Goal: Download file/media

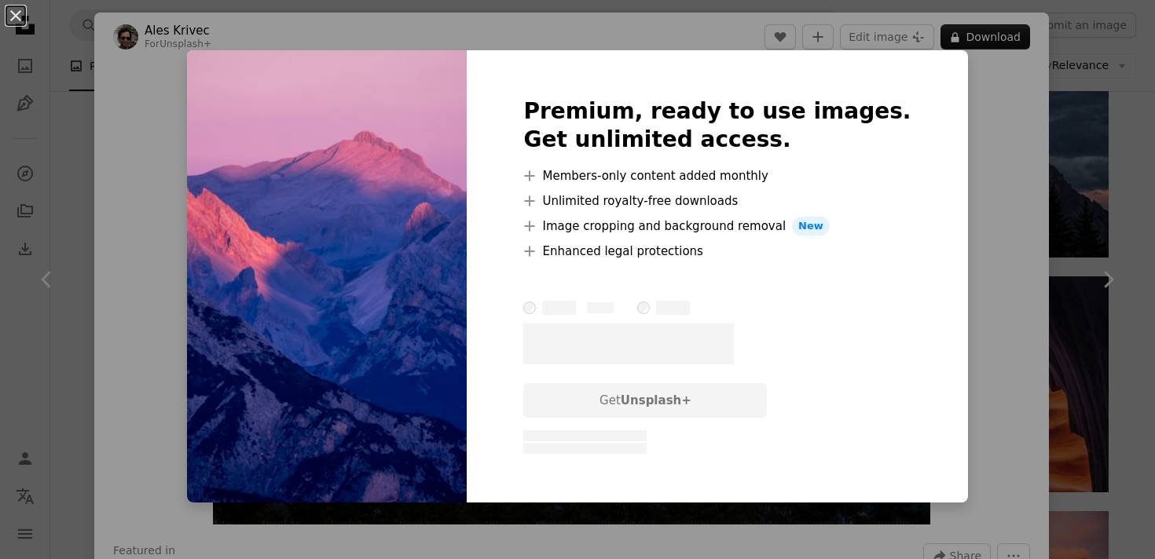
scroll to position [2537, 0]
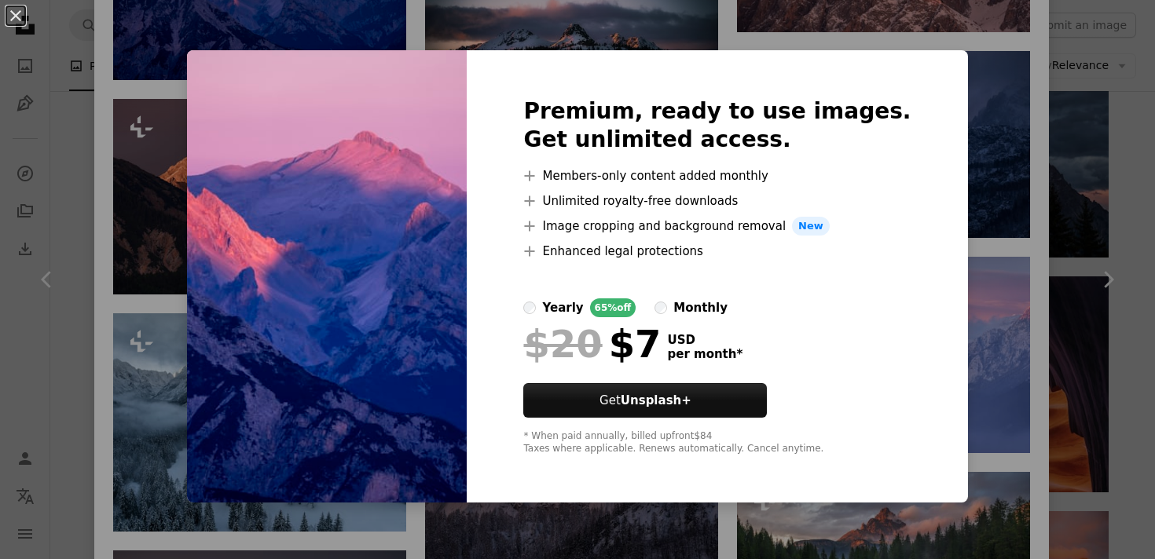
click at [846, 84] on div "Premium, ready to use images. Get unlimited access. A plus sign Members-only co…" at bounding box center [717, 276] width 501 height 453
click at [803, 46] on div "An X shape Premium, ready to use images. Get unlimited access. A plus sign Memb…" at bounding box center [577, 279] width 1155 height 559
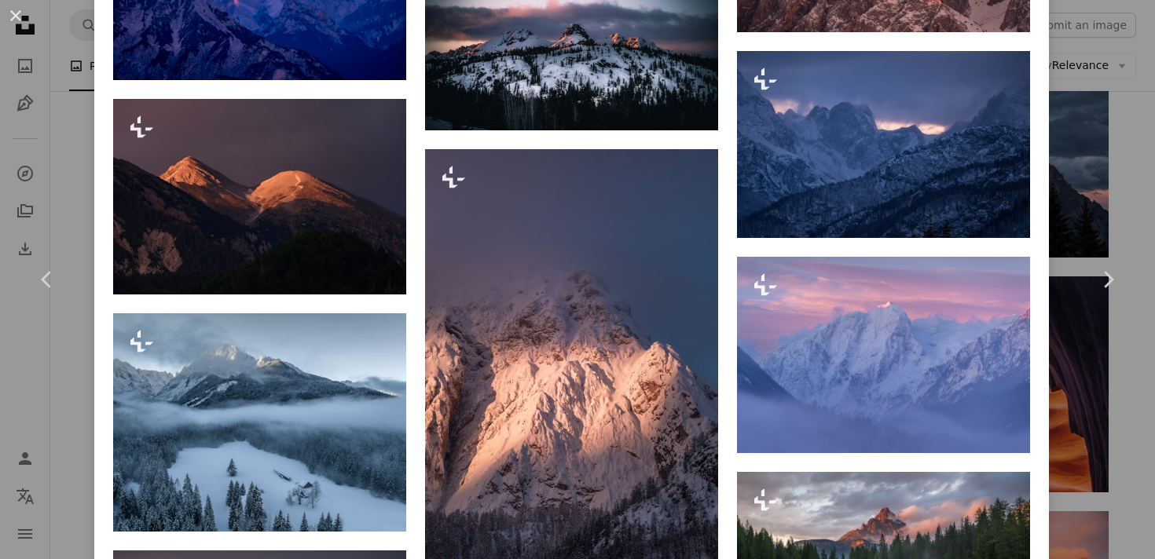
click at [42, 114] on div "An X shape Chevron left Chevron right Ales Krivec For Unsplash+ A heart A plus …" at bounding box center [577, 279] width 1155 height 559
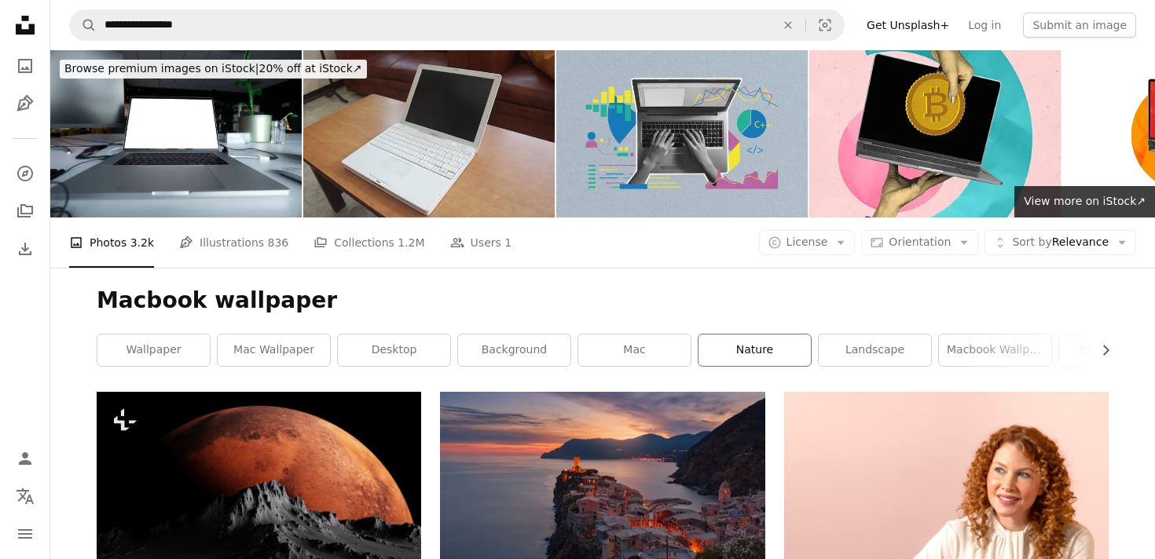
click at [738, 358] on link "nature" at bounding box center [755, 350] width 112 height 31
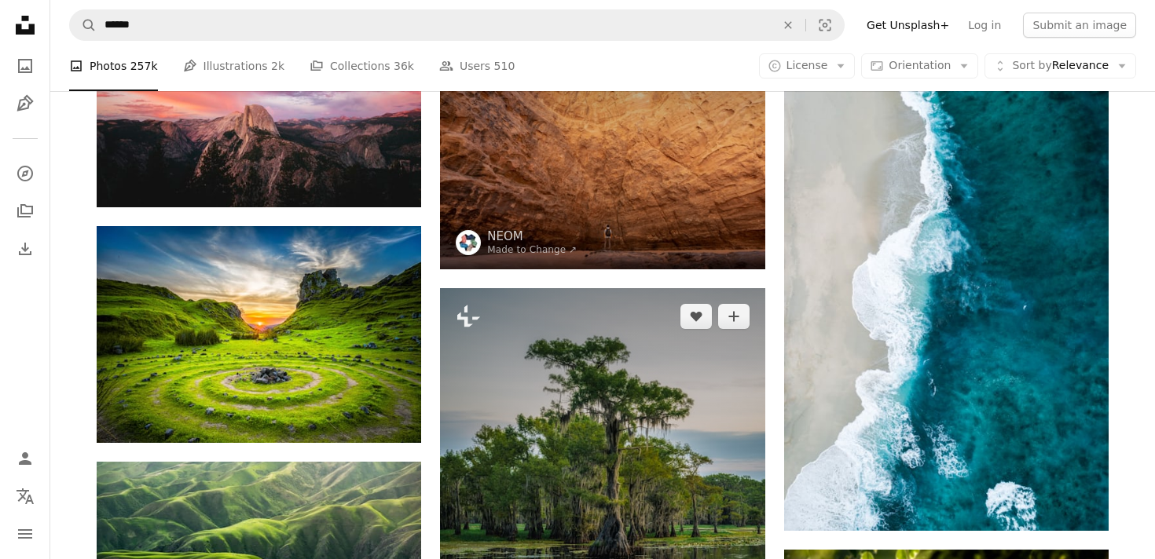
scroll to position [2671, 0]
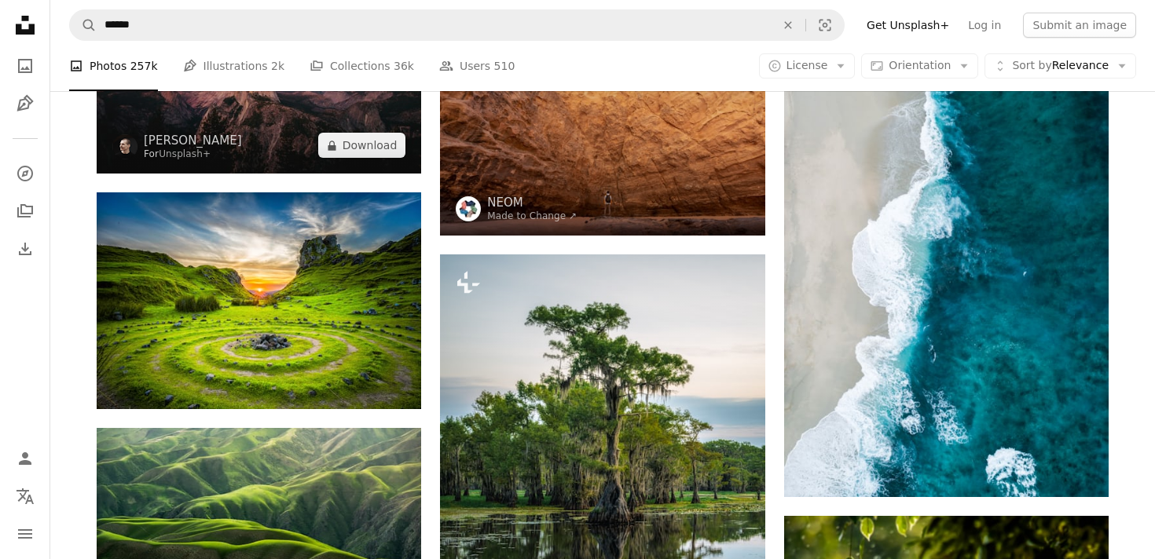
click at [350, 121] on img at bounding box center [259, 66] width 325 height 216
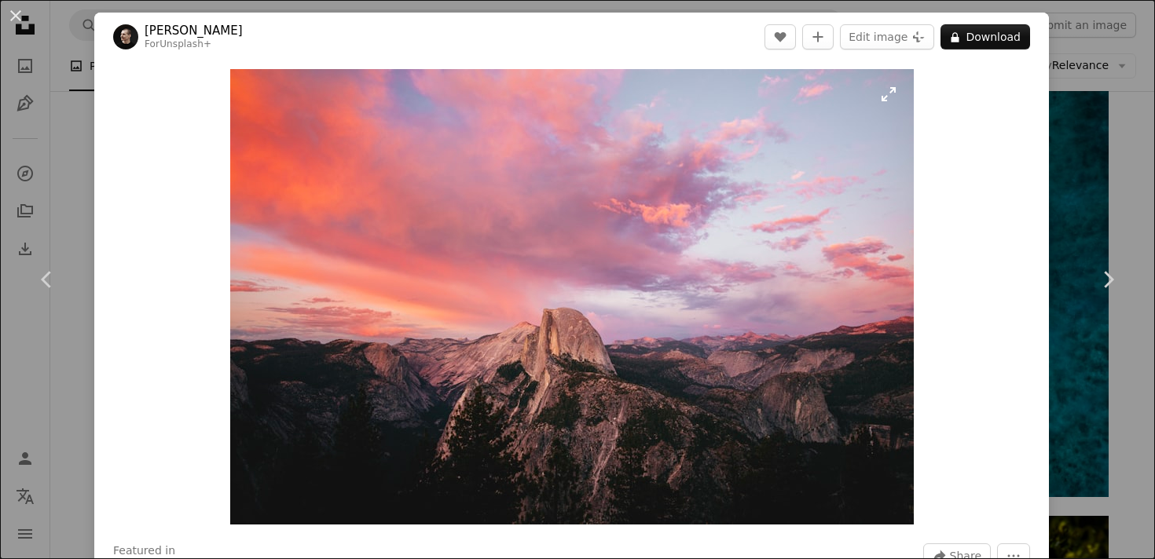
click at [641, 339] on img "Zoom in on this image" at bounding box center [572, 297] width 684 height 456
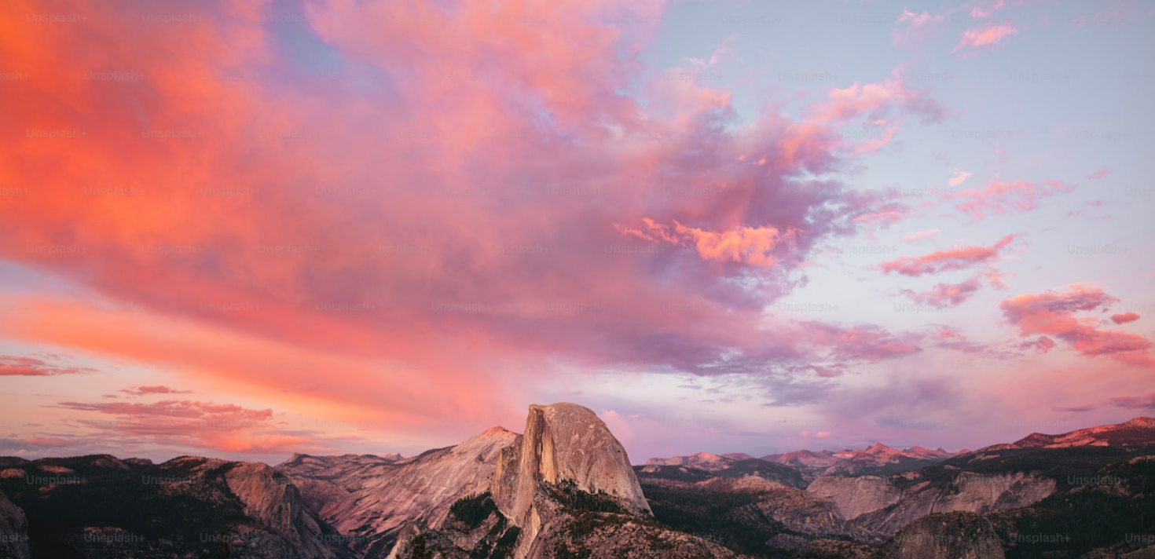
scroll to position [105, 0]
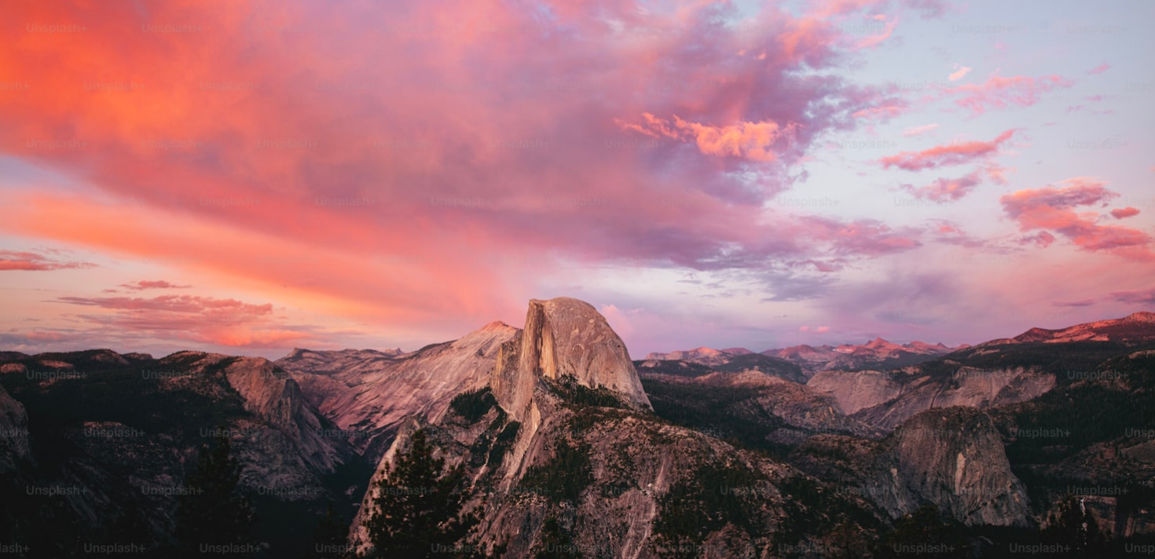
click at [641, 339] on img "Zoom out on this image" at bounding box center [577, 279] width 1157 height 771
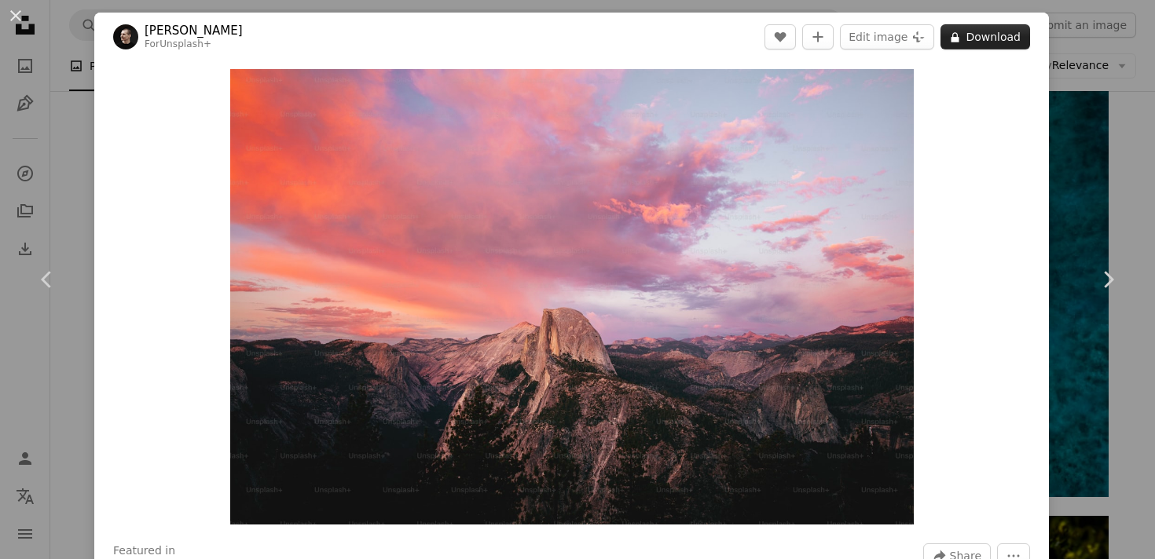
click at [1021, 48] on button "A lock Download" at bounding box center [986, 36] width 90 height 25
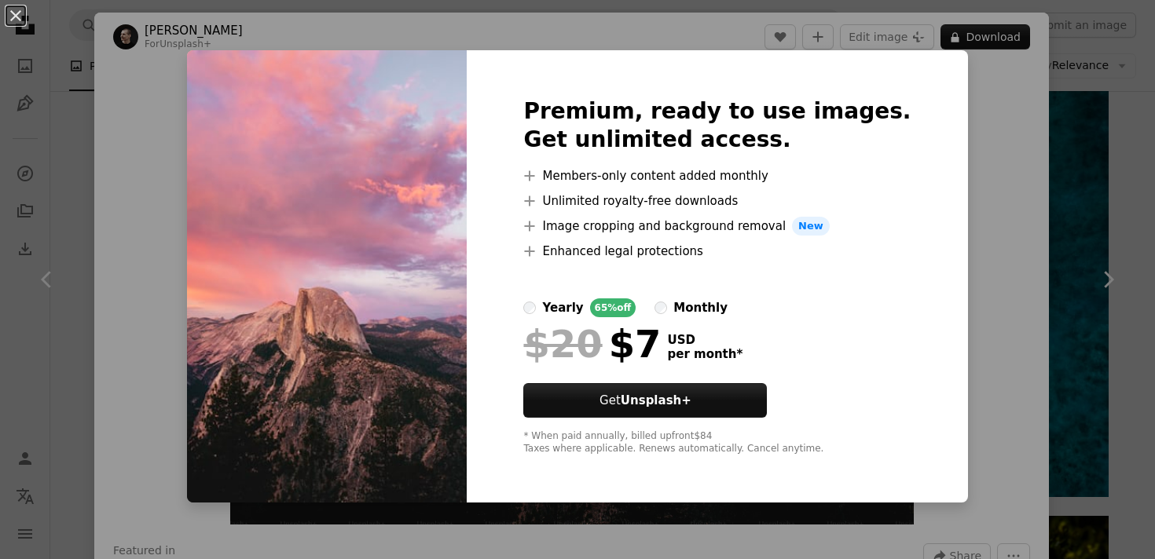
click at [1071, 196] on div "An X shape Premium, ready to use images. Get unlimited access. A plus sign Memb…" at bounding box center [577, 279] width 1155 height 559
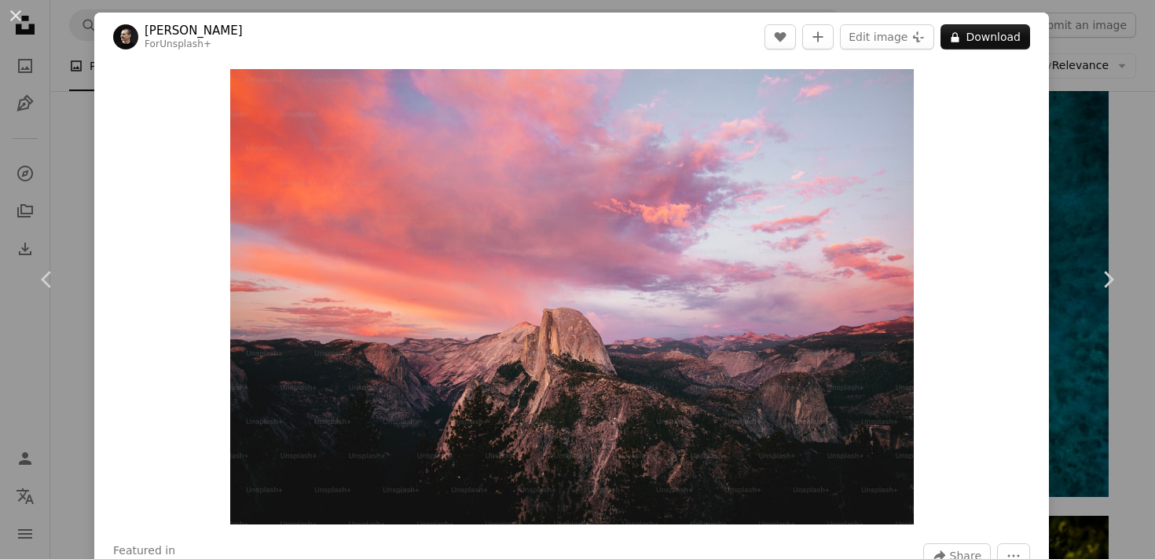
click at [1113, 197] on div "An X shape Chevron left Chevron right [PERSON_NAME] For Unsplash+ A heart A plu…" at bounding box center [577, 279] width 1155 height 559
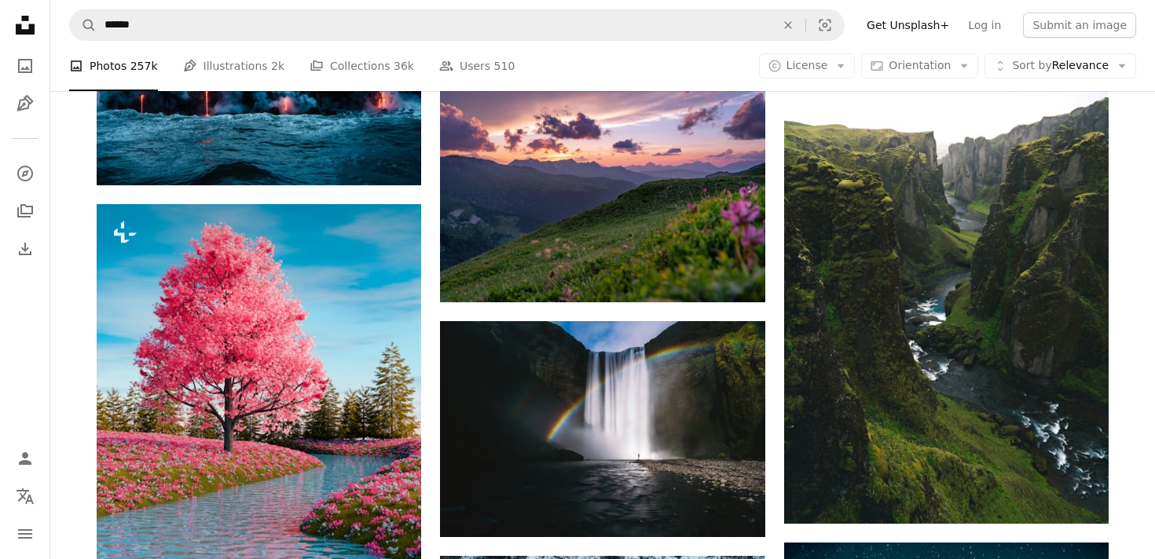
scroll to position [18496, 0]
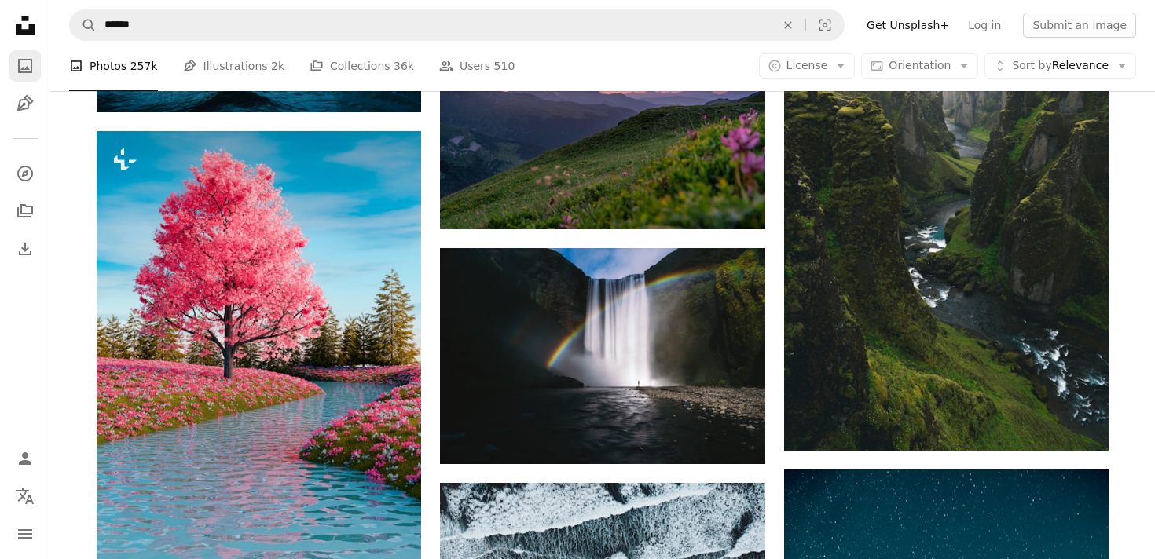
click at [32, 64] on icon "A photo" at bounding box center [25, 66] width 19 height 19
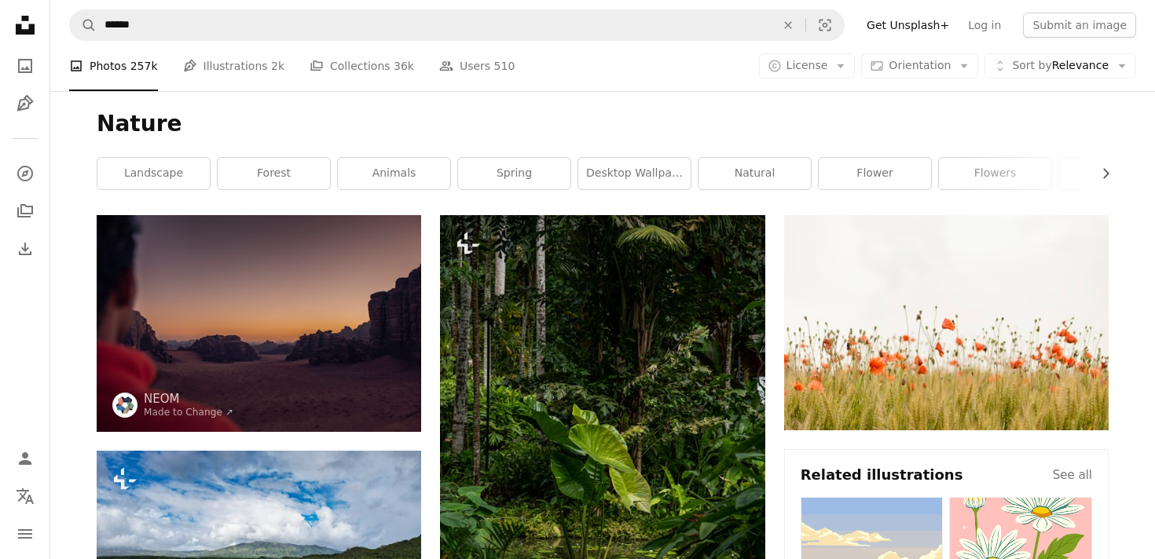
scroll to position [18496, 0]
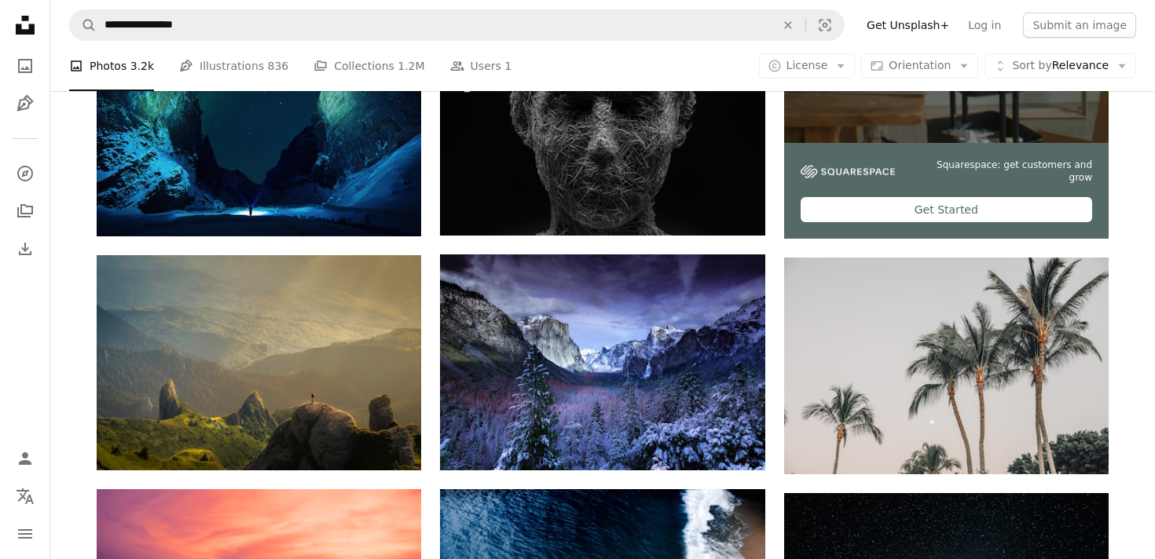
scroll to position [567, 0]
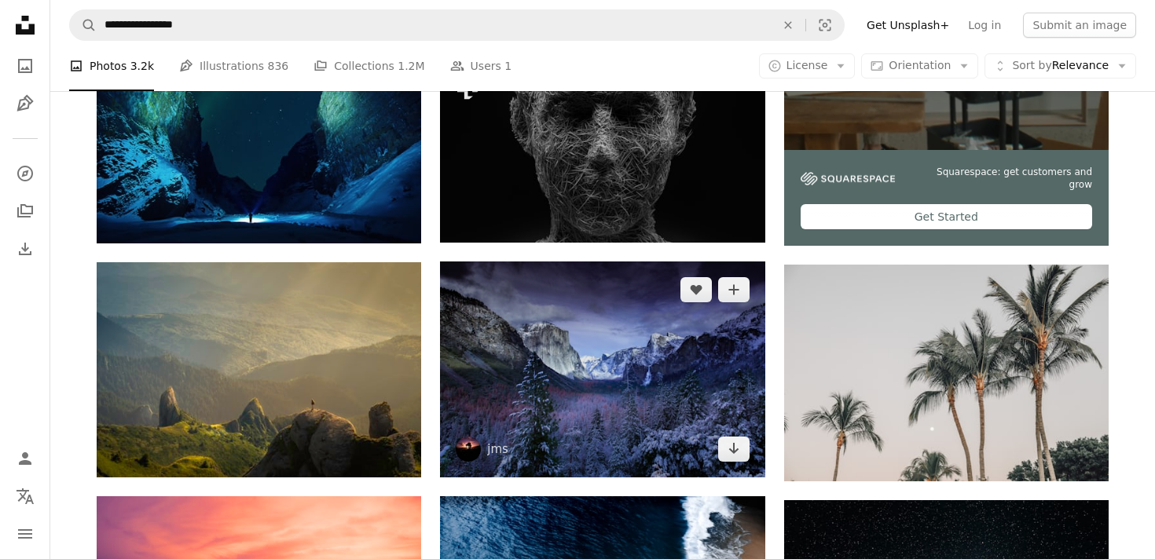
click at [678, 349] on img at bounding box center [602, 370] width 325 height 216
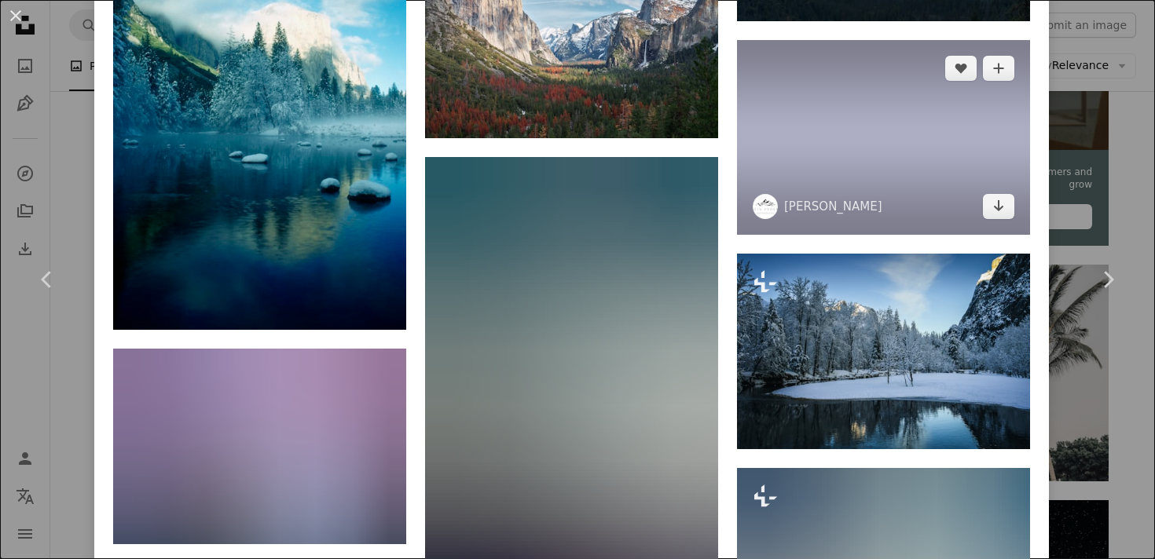
scroll to position [2460, 0]
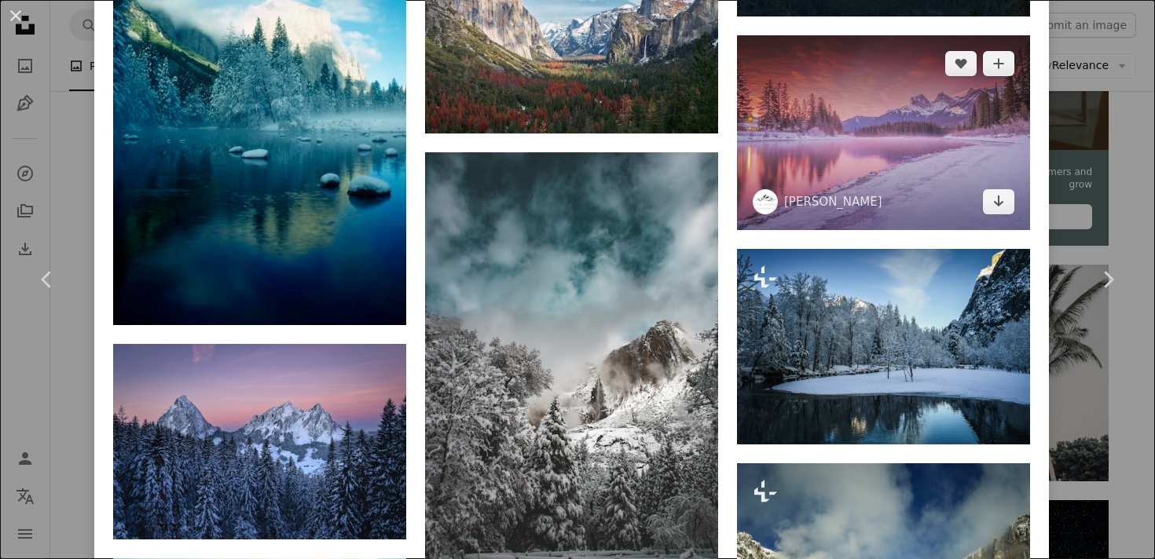
click at [897, 189] on img at bounding box center [883, 132] width 293 height 195
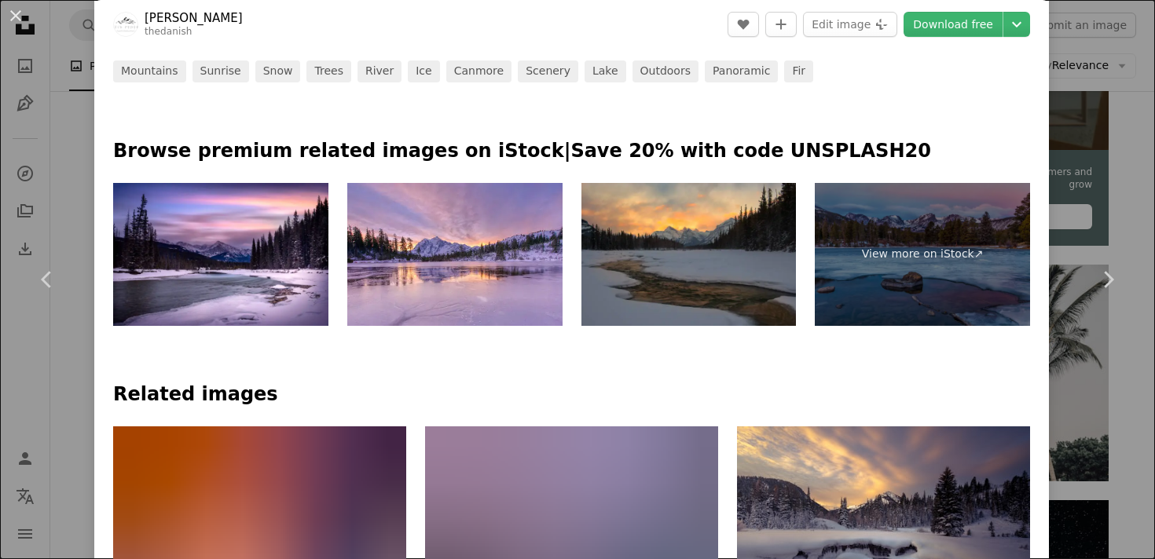
scroll to position [681, 0]
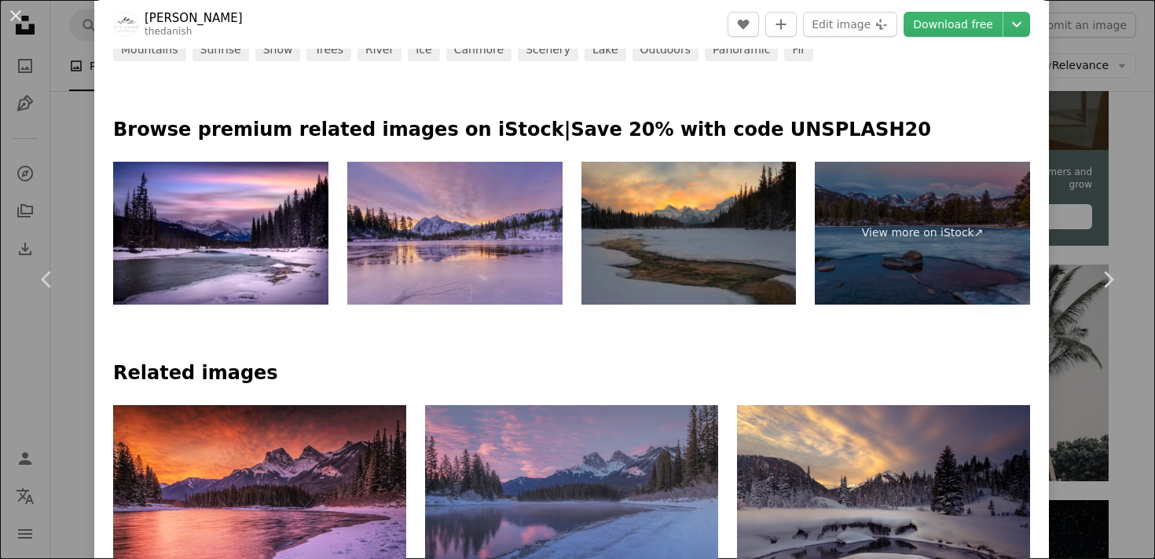
click at [506, 212] on img at bounding box center [454, 234] width 215 height 144
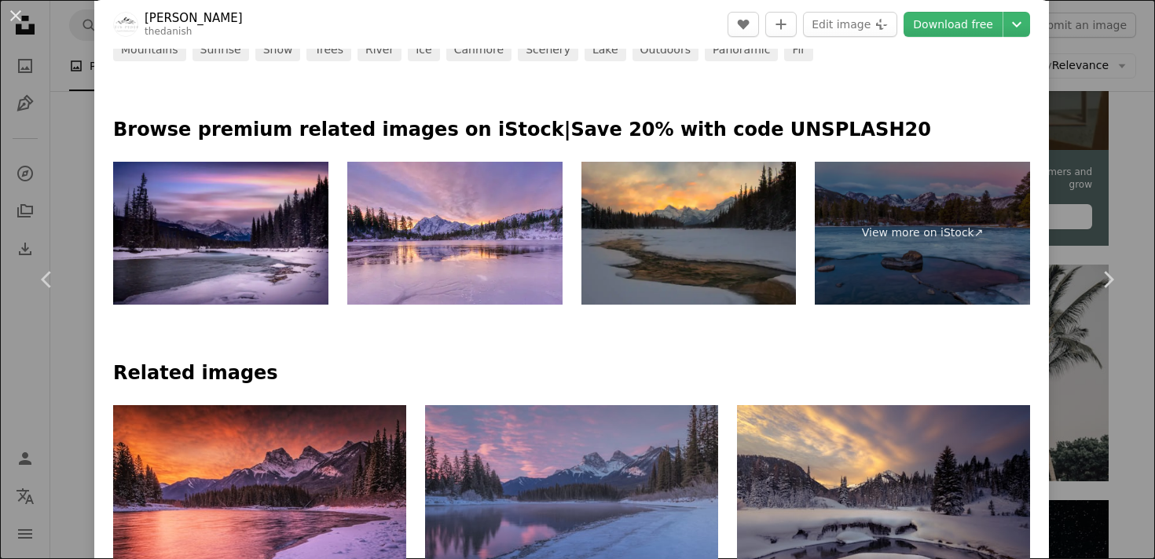
click at [244, 237] on img at bounding box center [220, 234] width 215 height 144
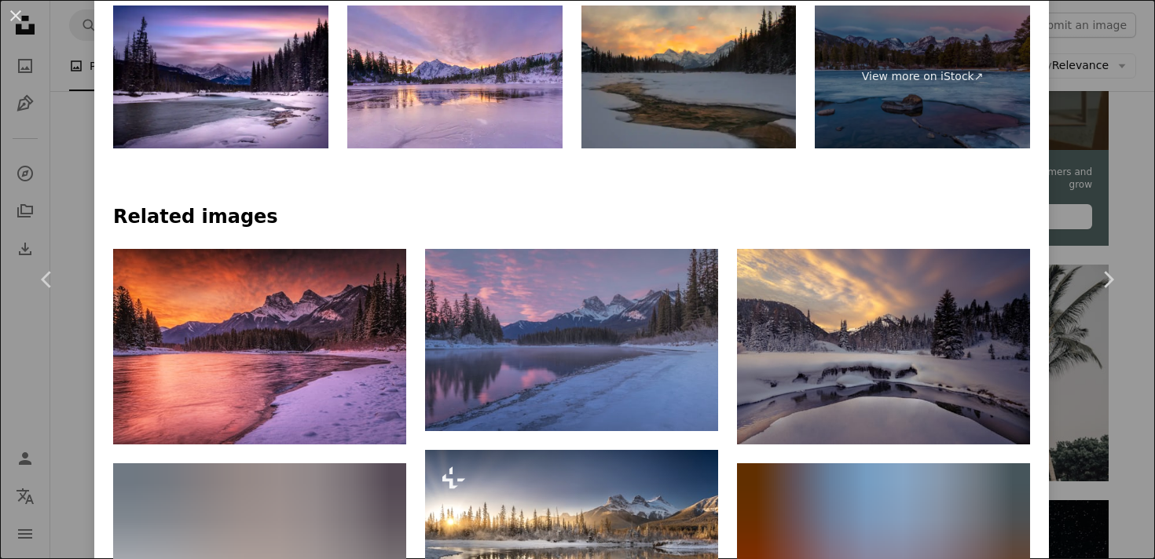
scroll to position [838, 0]
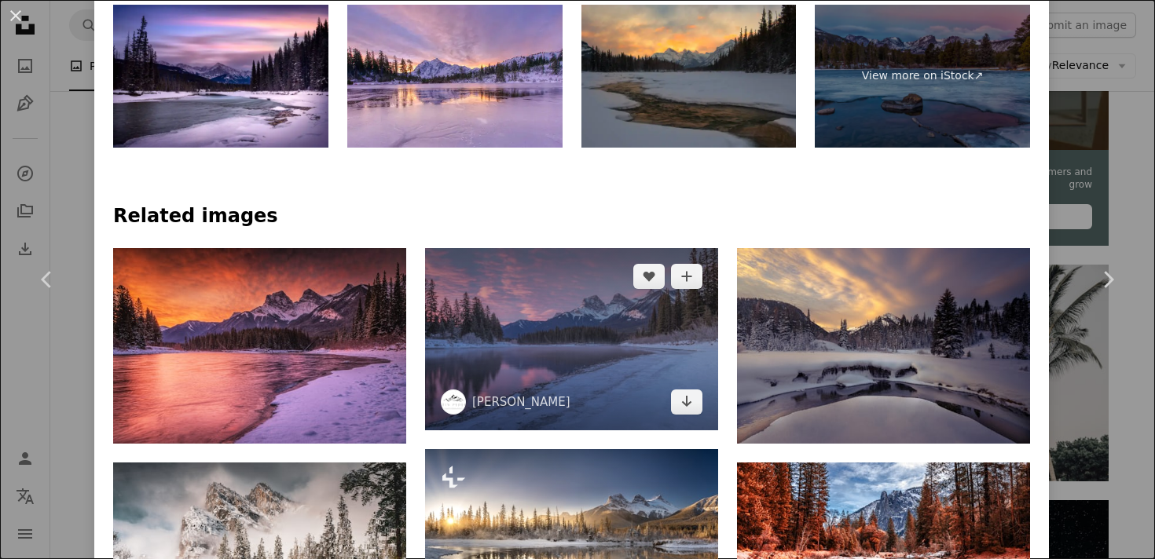
click at [623, 372] on img at bounding box center [571, 339] width 293 height 182
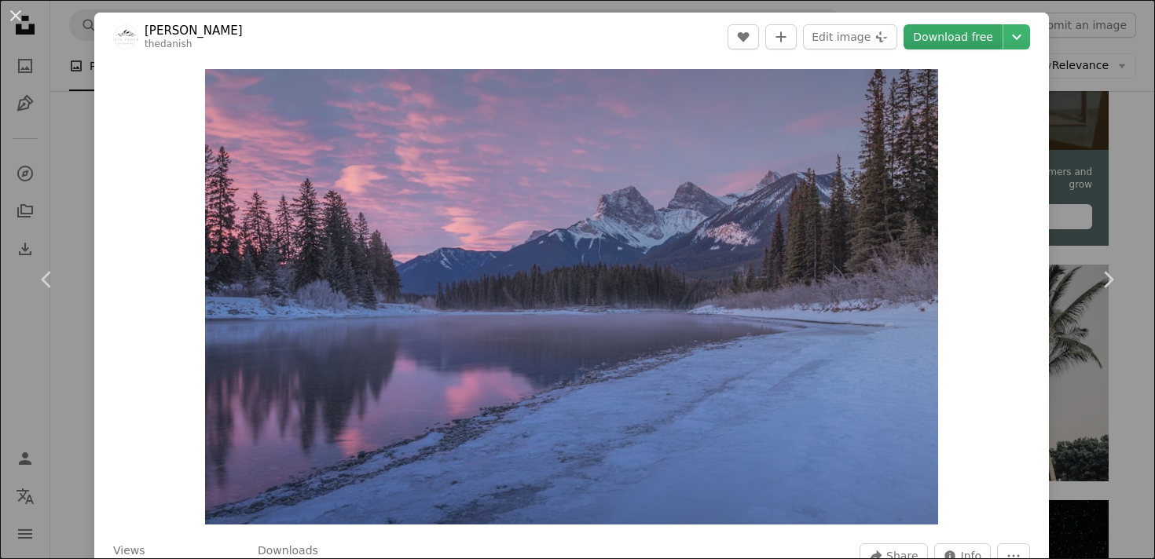
click at [976, 39] on link "Download free" at bounding box center [953, 36] width 99 height 25
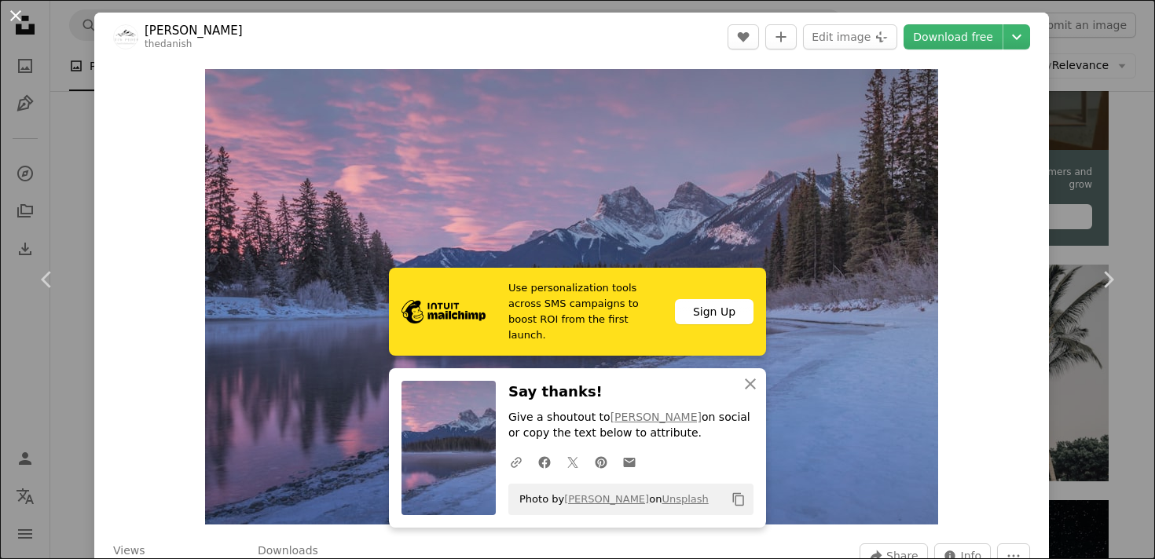
click at [22, 15] on button "An X shape" at bounding box center [15, 15] width 19 height 19
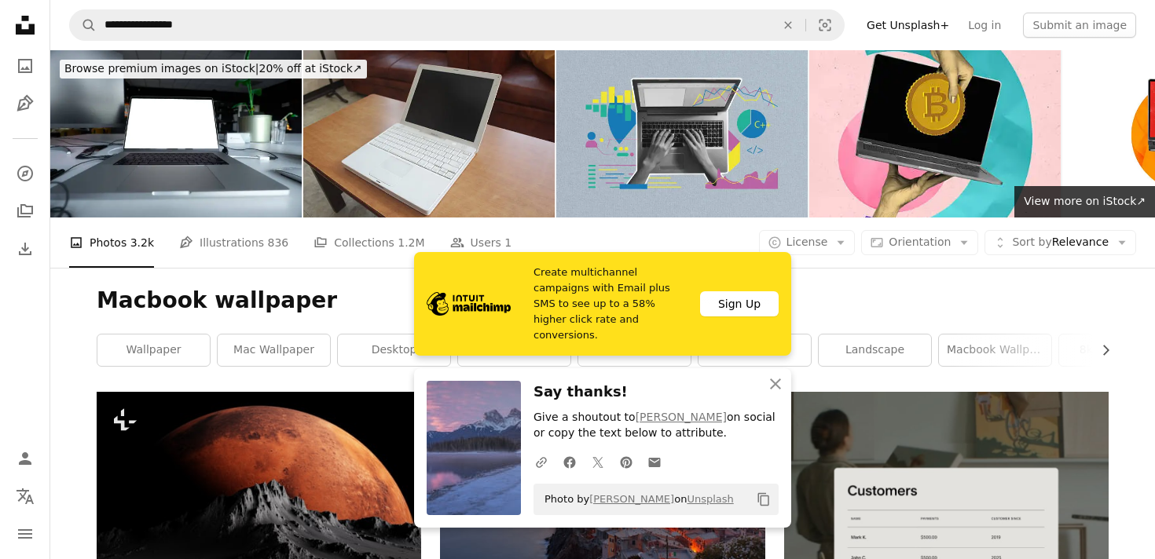
click at [336, 277] on div "Macbook wallpaper Chevron right wallpaper mac wallpaper desktop background mac …" at bounding box center [603, 330] width 1050 height 124
click at [545, 467] on icon "A URL sharing icon (chains)" at bounding box center [541, 463] width 14 height 14
click at [774, 387] on icon "An X shape" at bounding box center [775, 384] width 19 height 19
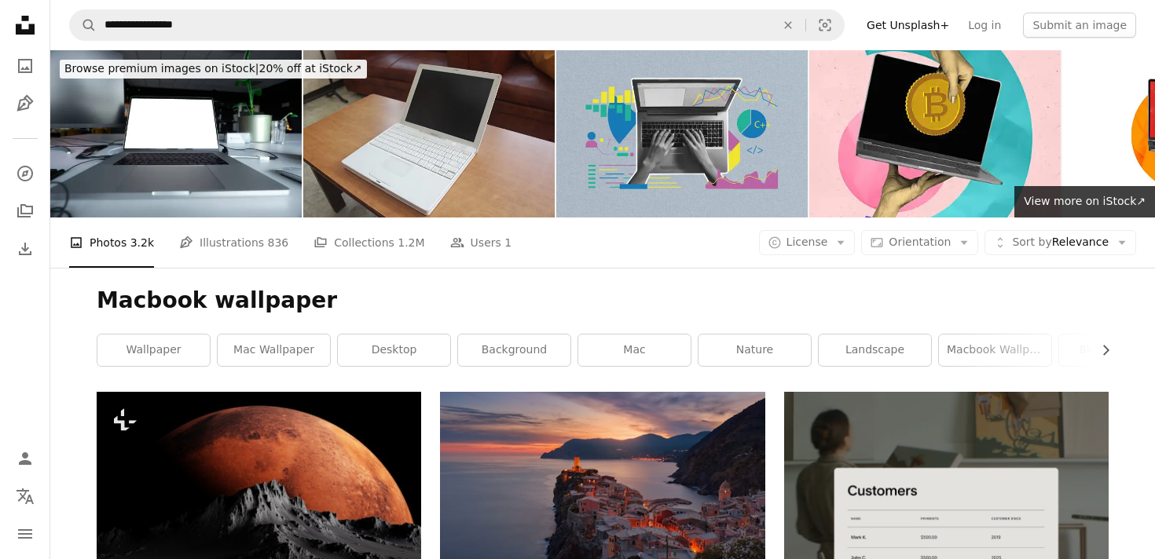
click at [815, 271] on div "Macbook wallpaper Chevron right wallpaper mac wallpaper desktop background mac …" at bounding box center [603, 330] width 1050 height 124
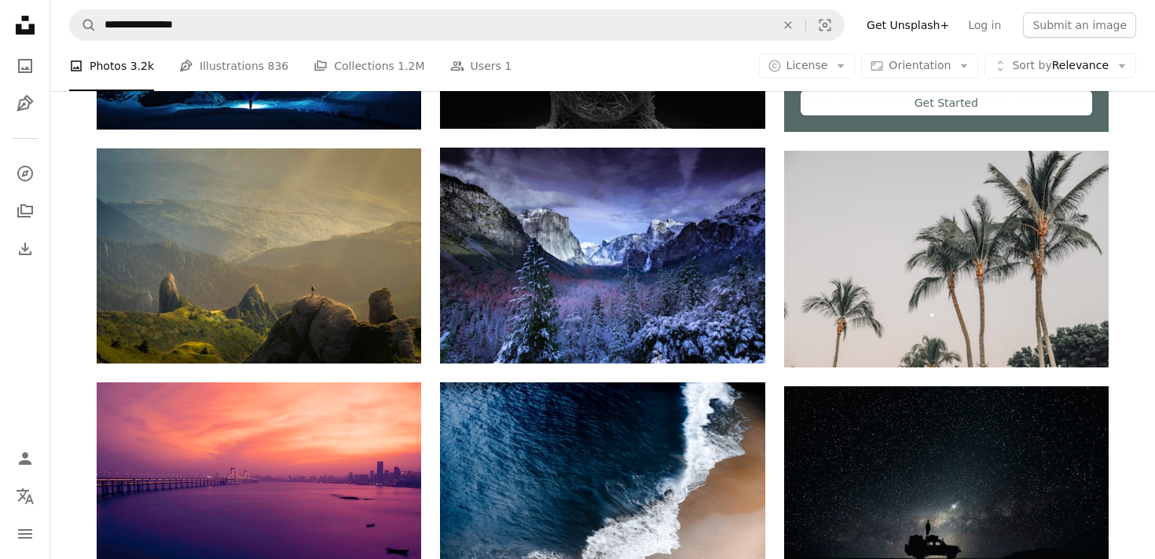
scroll to position [682, 0]
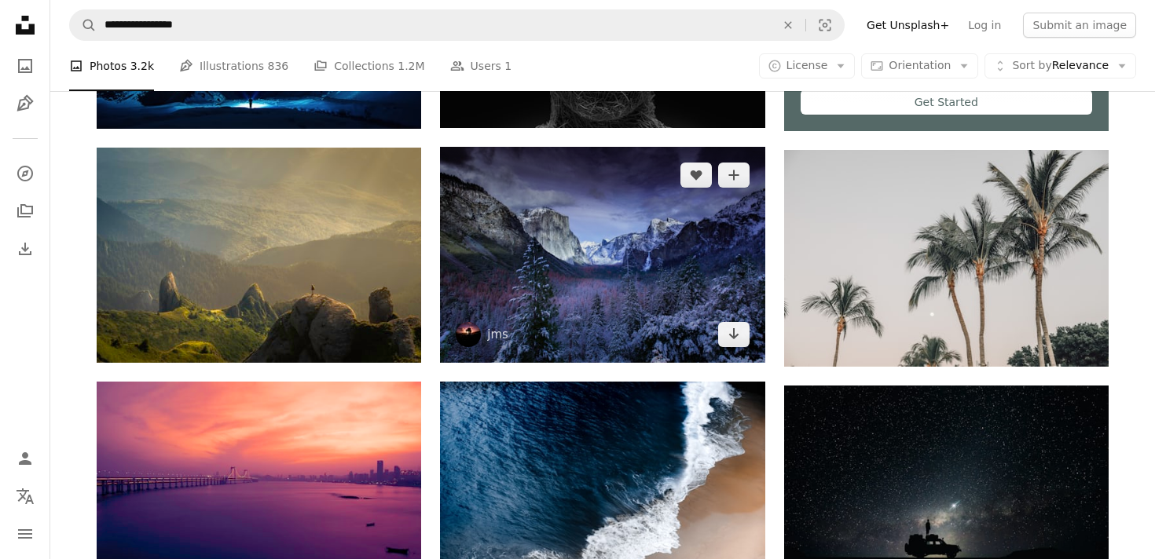
click at [631, 203] on img at bounding box center [602, 255] width 325 height 216
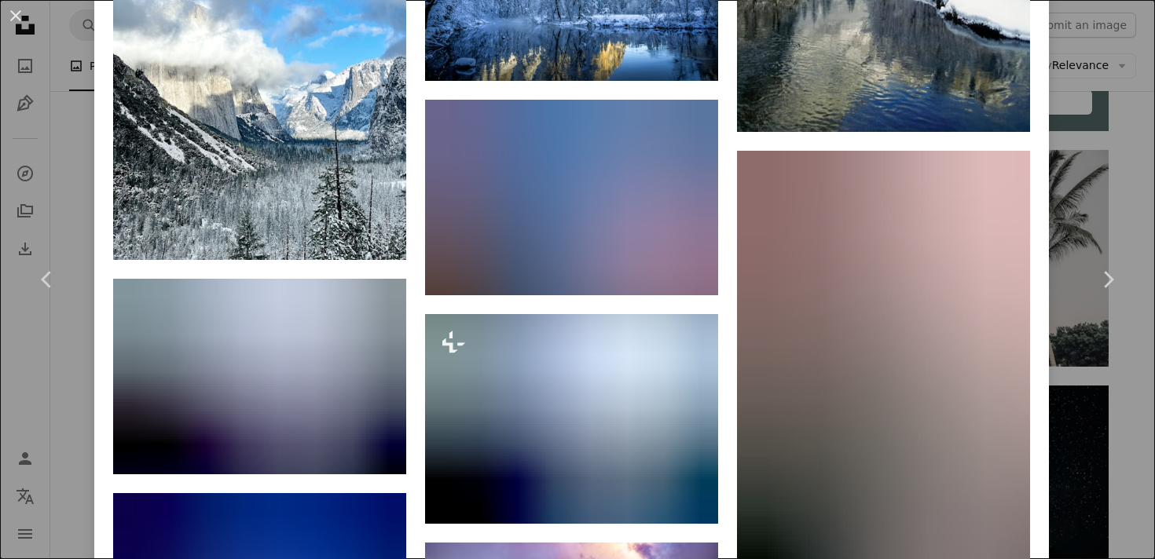
scroll to position [1673, 0]
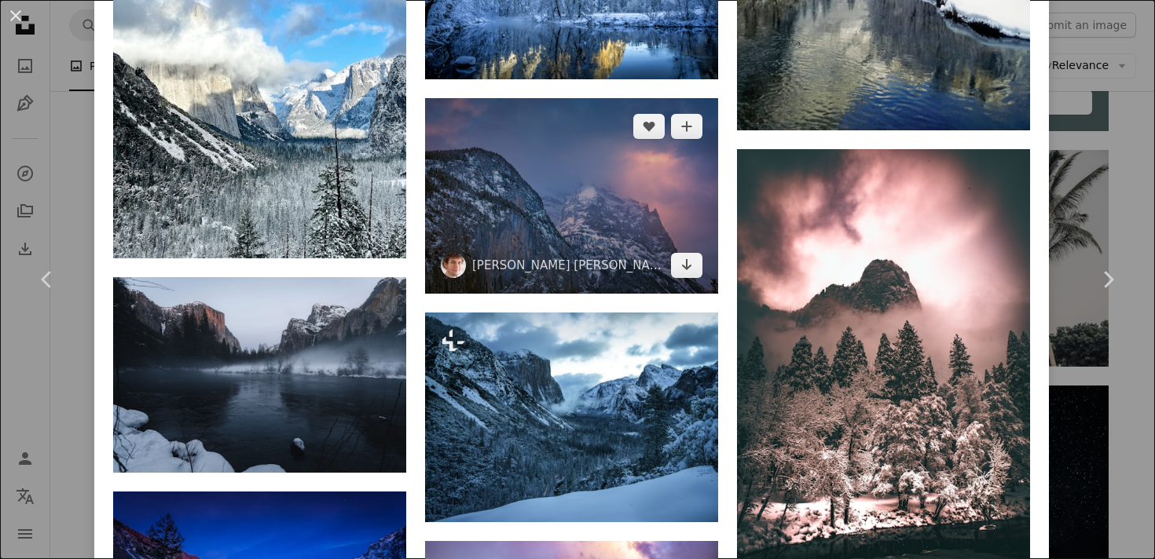
click at [631, 203] on img at bounding box center [571, 195] width 293 height 195
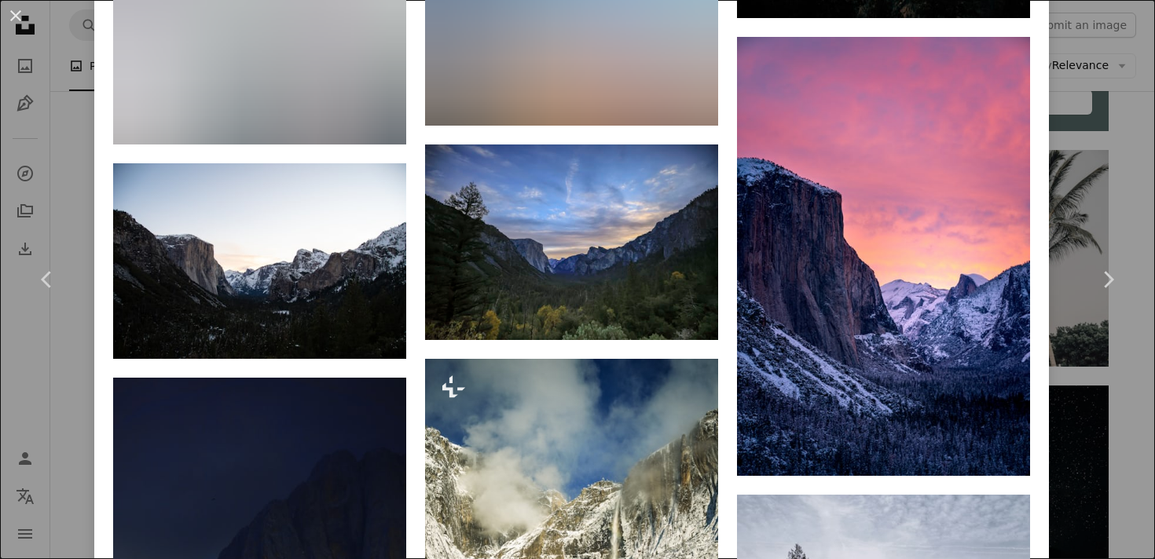
scroll to position [5107, 0]
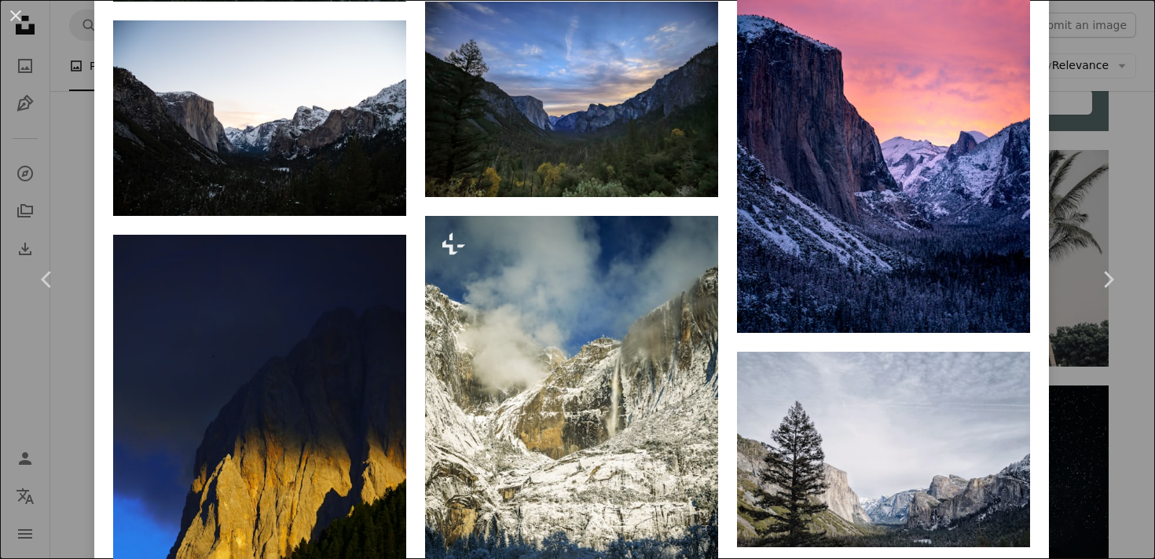
click at [1095, 193] on div "An X shape Chevron left Chevron right [PERSON_NAME] [PERSON_NAME] rasmusgs A he…" at bounding box center [577, 279] width 1155 height 559
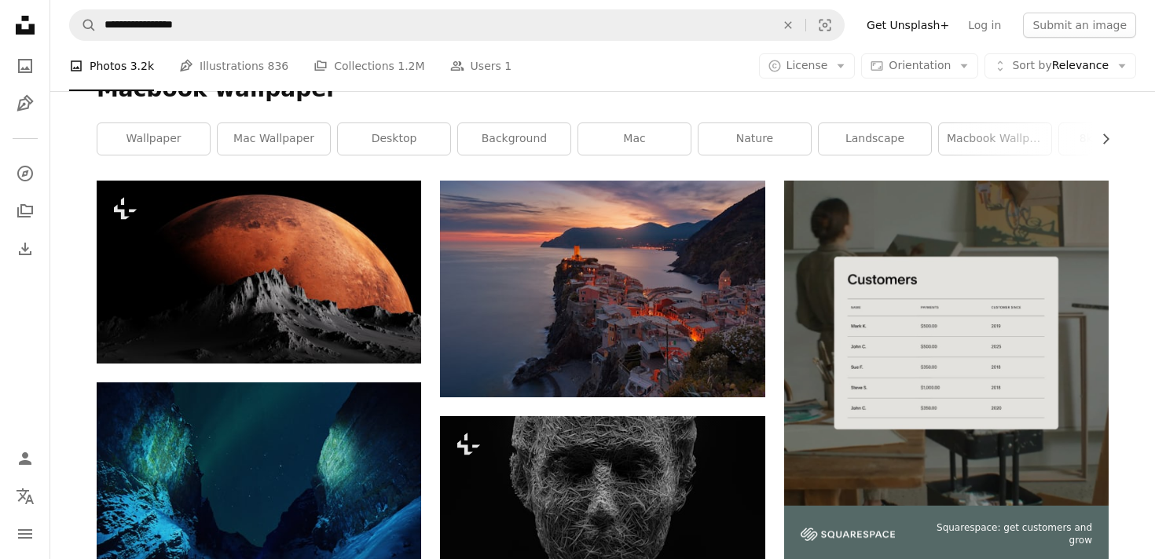
scroll to position [213, 0]
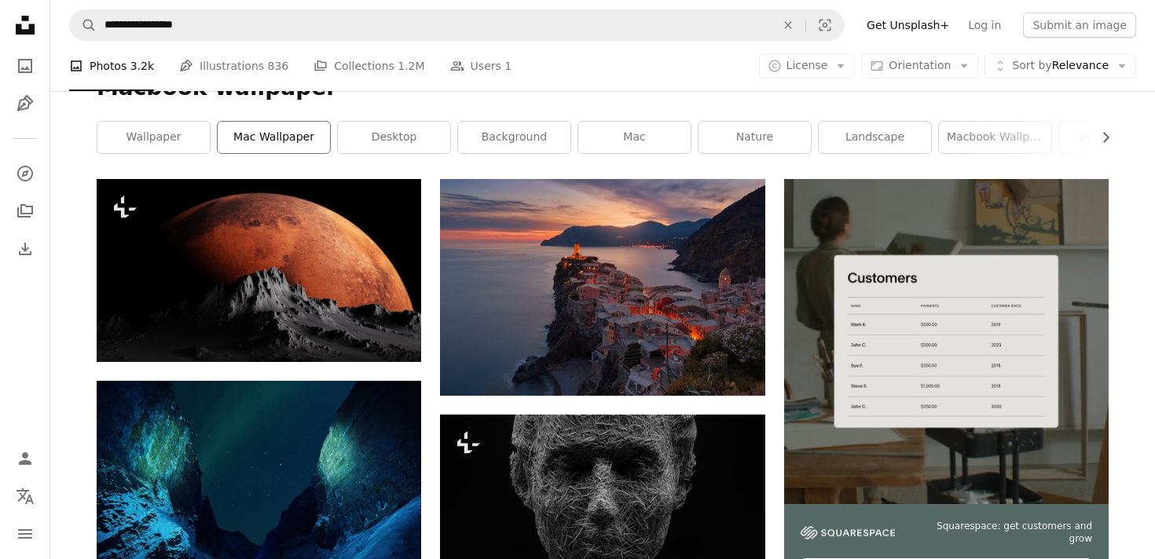
click at [256, 138] on link "mac wallpaper" at bounding box center [274, 137] width 112 height 31
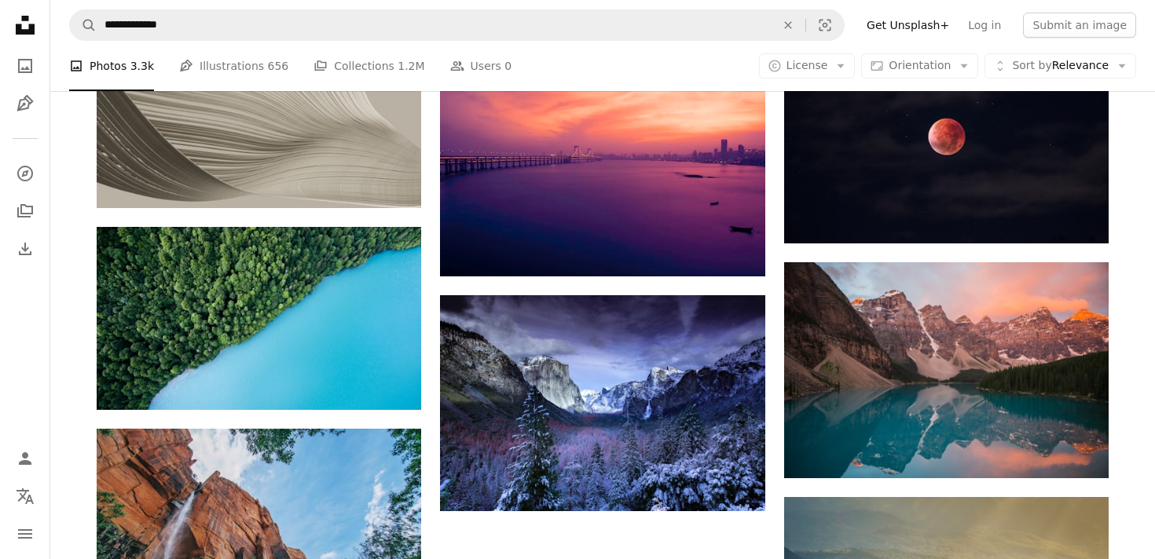
scroll to position [1350, 0]
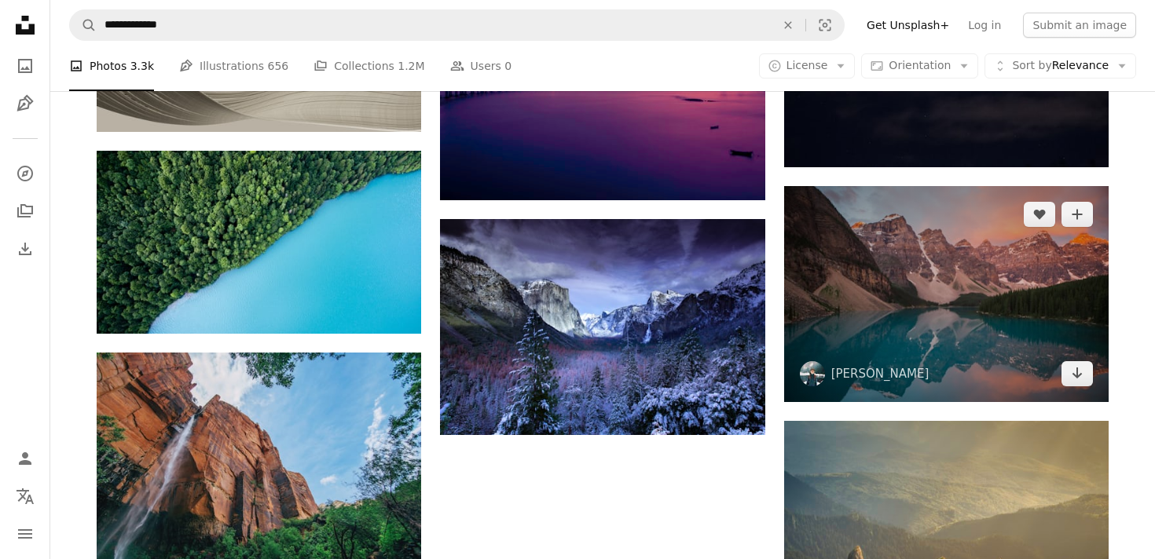
click at [799, 314] on img at bounding box center [946, 294] width 325 height 216
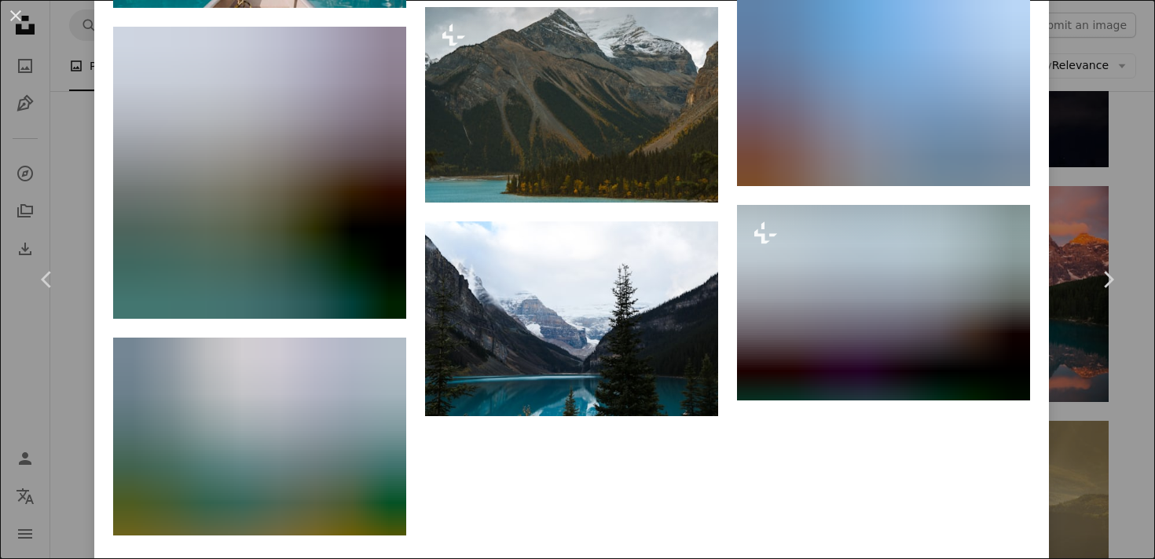
scroll to position [17094, 0]
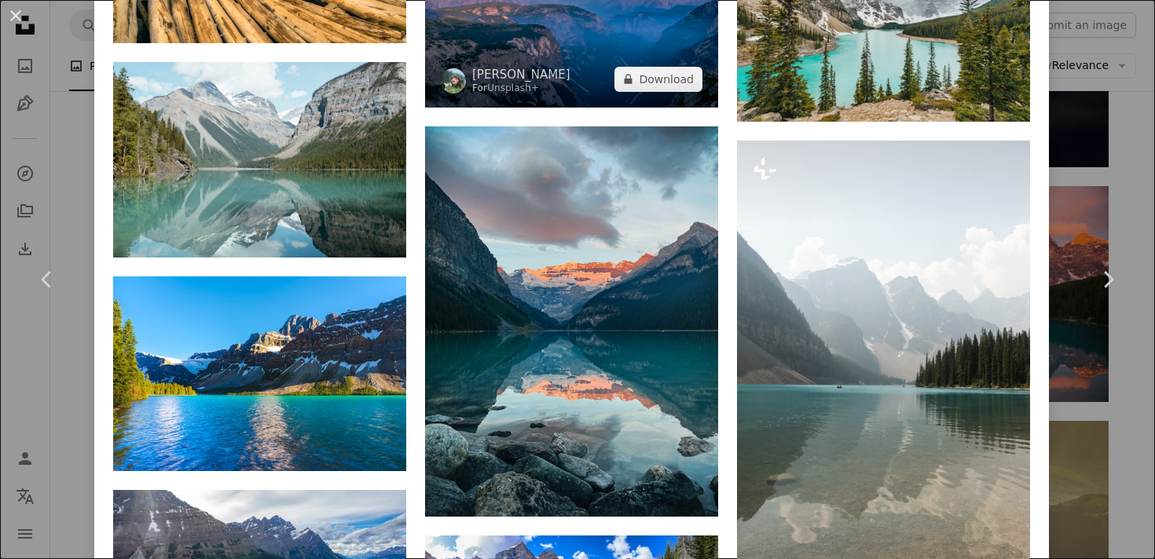
click at [681, 108] on img at bounding box center [571, 25] width 293 height 165
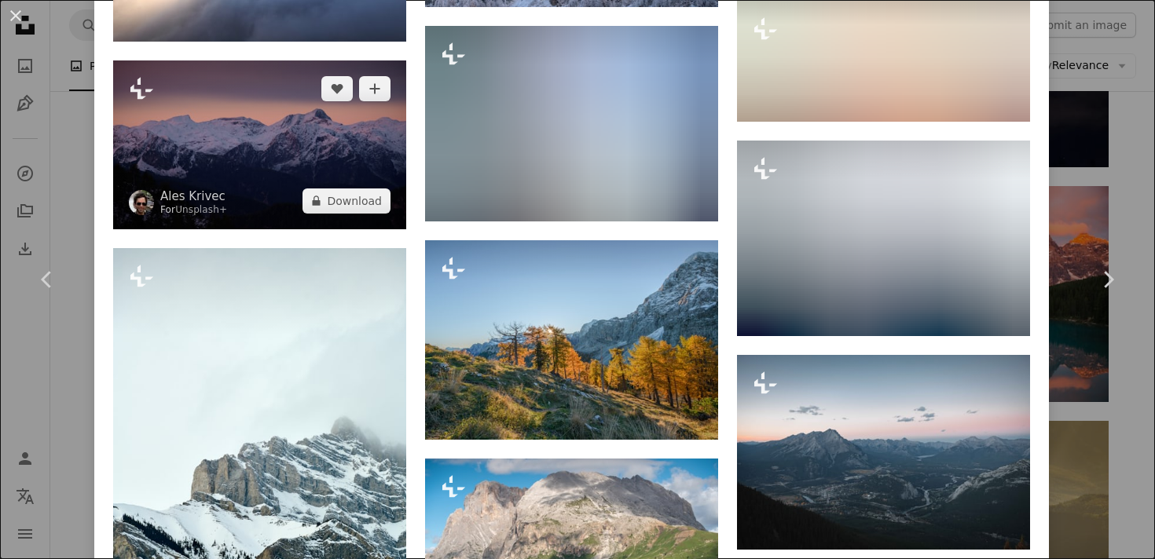
scroll to position [4211, 0]
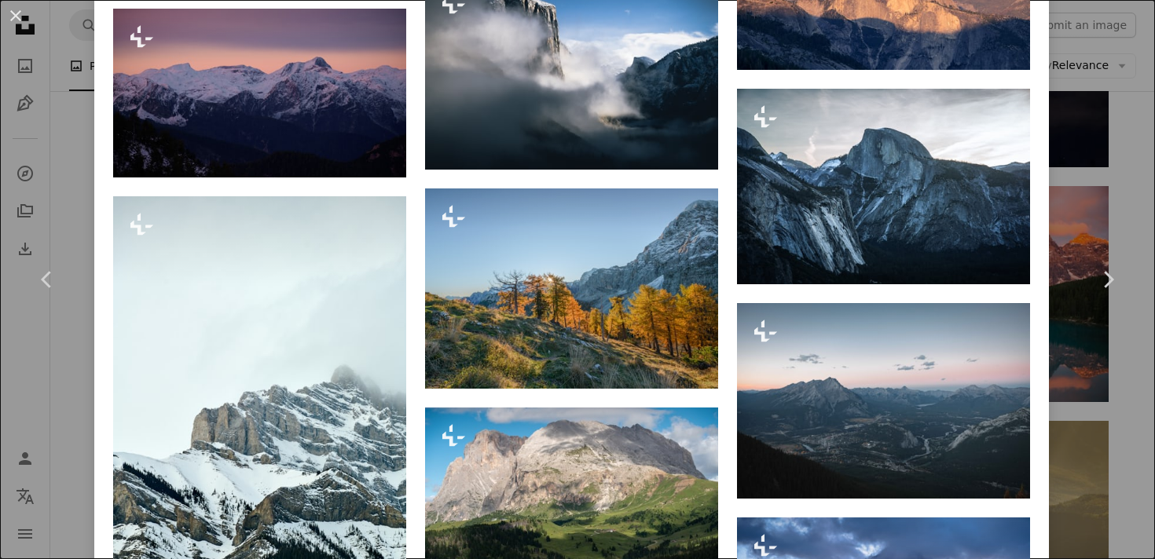
click at [74, 135] on div "An X shape Chevron left Chevron right [PERSON_NAME] For Unsplash+ A heart A plu…" at bounding box center [577, 279] width 1155 height 559
